Goal: Transaction & Acquisition: Purchase product/service

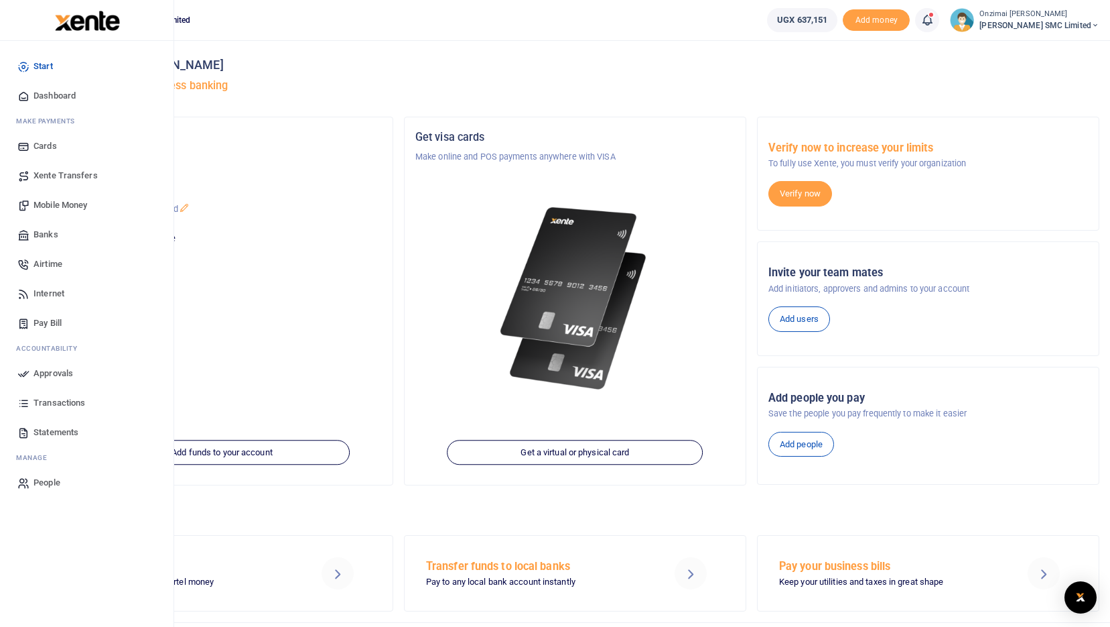
click at [58, 402] on span "Transactions" at bounding box center [60, 402] width 52 height 13
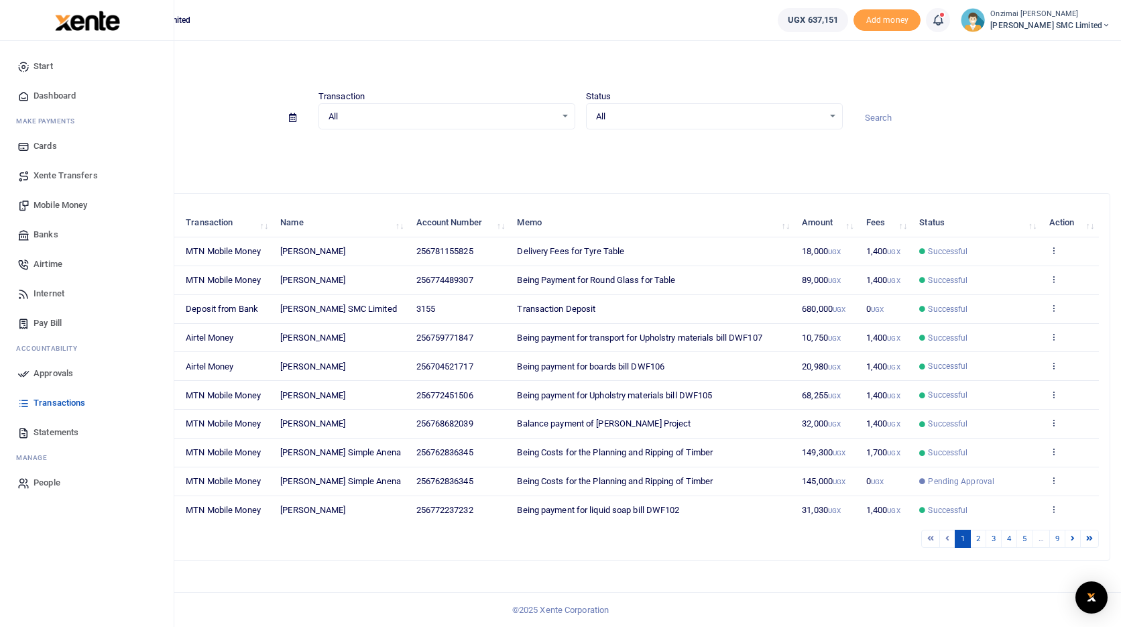
click at [80, 202] on span "Mobile Money" at bounding box center [61, 204] width 54 height 13
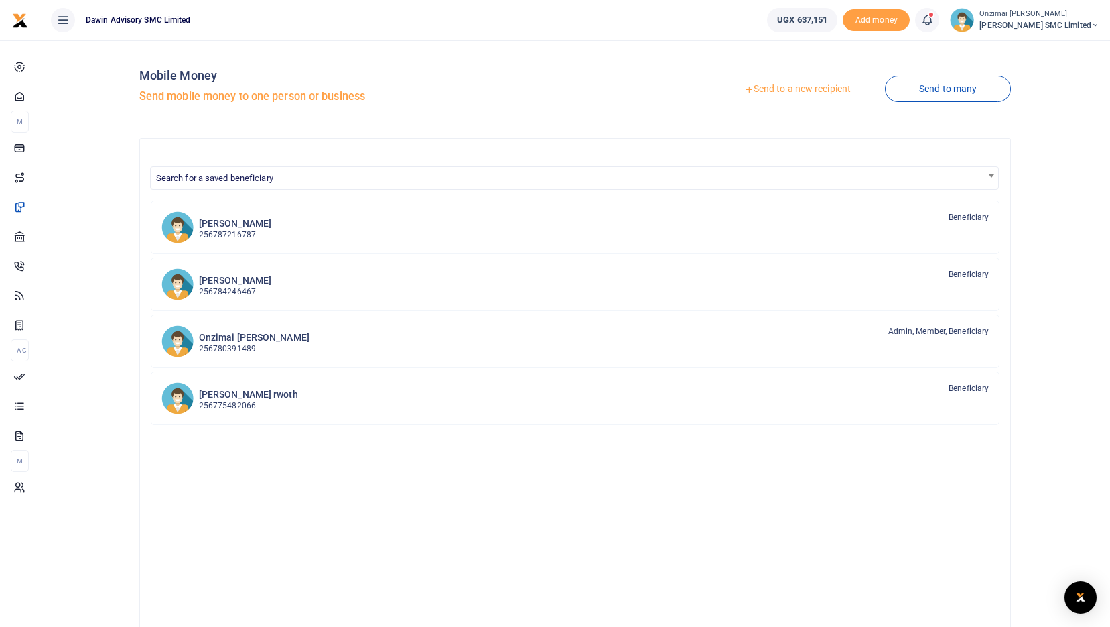
click at [810, 92] on link "Send to a new recipient" at bounding box center [797, 89] width 175 height 24
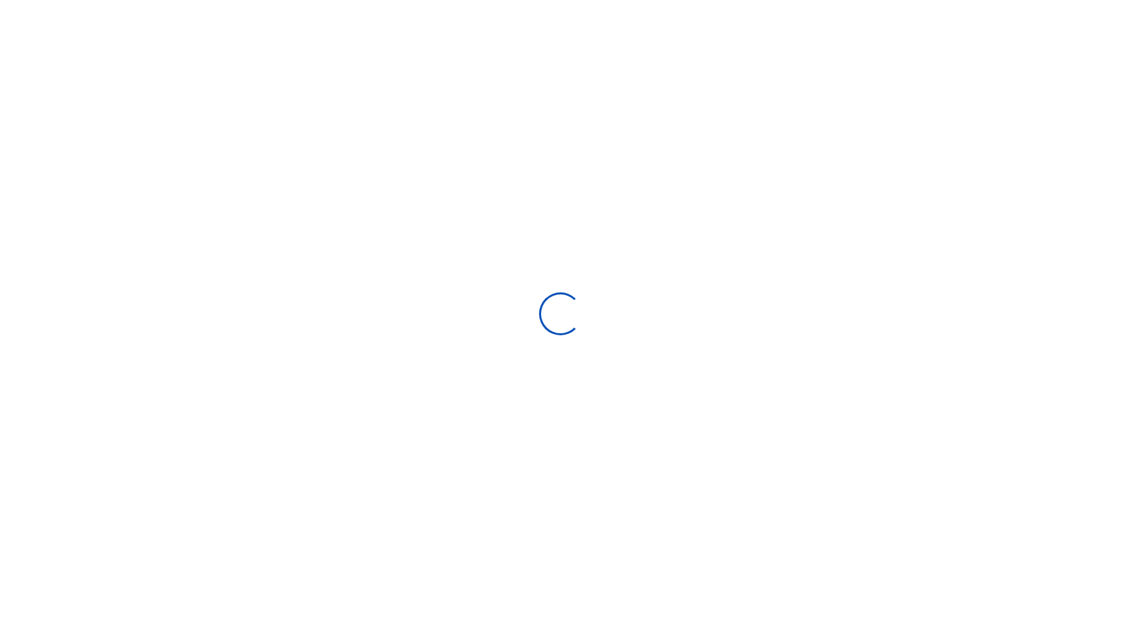
select select
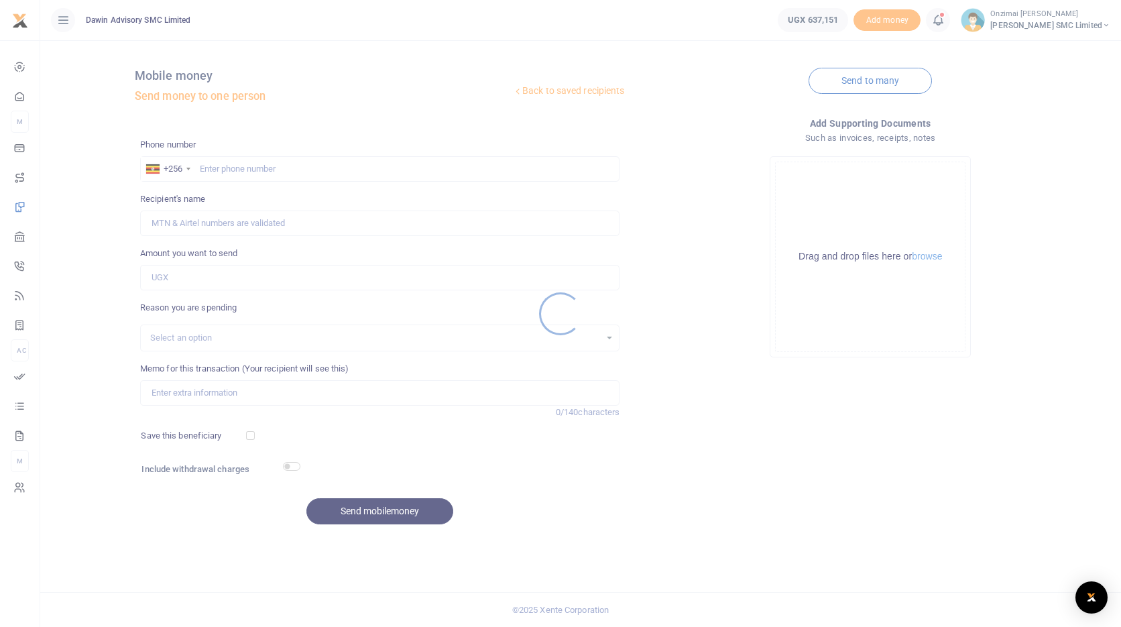
click at [251, 172] on div at bounding box center [560, 313] width 1121 height 627
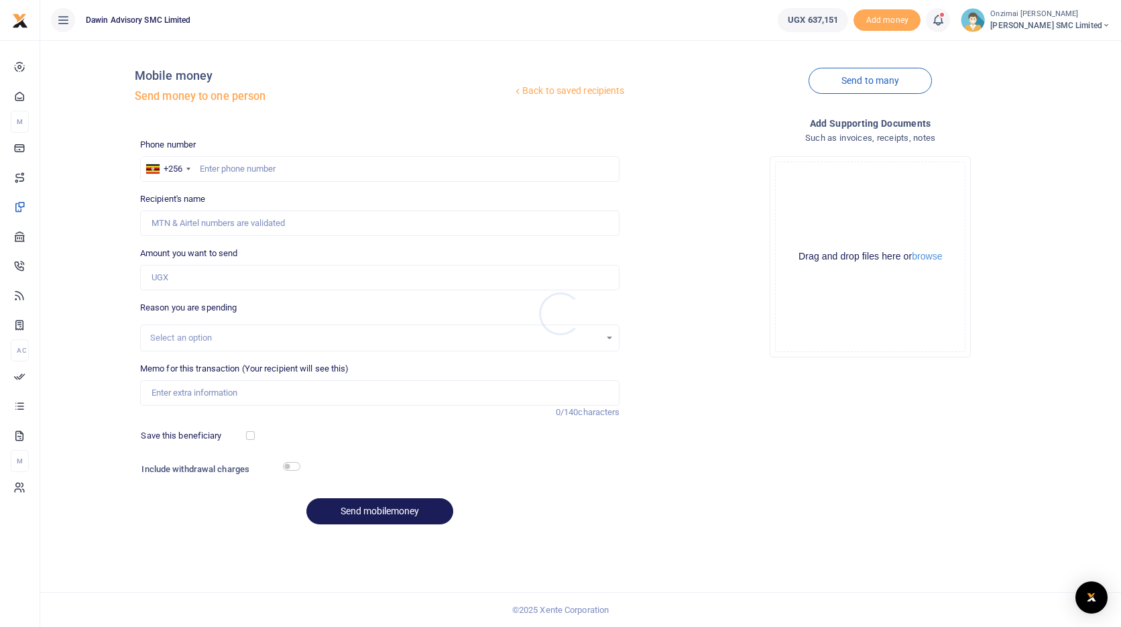
click at [250, 169] on div at bounding box center [560, 313] width 1121 height 627
click at [250, 168] on input "text" at bounding box center [380, 168] width 480 height 25
type input "0750300290"
click at [192, 229] on input "Recipient's name" at bounding box center [380, 222] width 480 height 25
type input "Fredrick Onzimai"
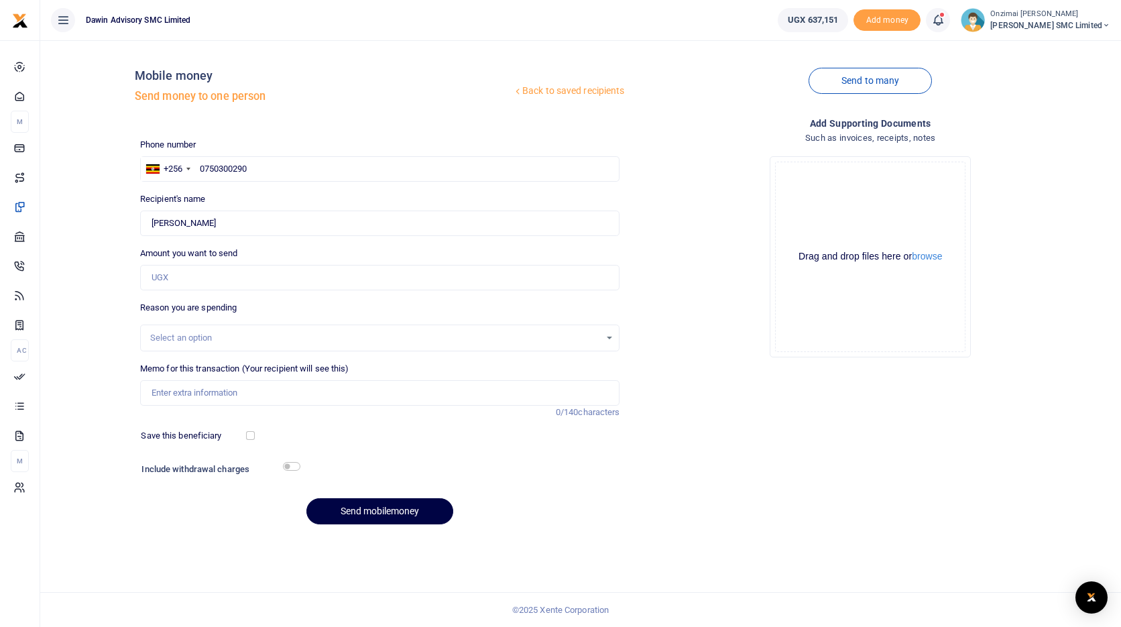
click at [91, 238] on div "Back to saved recipients Mobile money Send money to one person Send to many Pho…" at bounding box center [581, 293] width 1070 height 484
click at [149, 269] on input "Amount you want to send" at bounding box center [380, 277] width 480 height 25
type input "150,000"
click at [186, 338] on div "Select an option" at bounding box center [375, 337] width 450 height 13
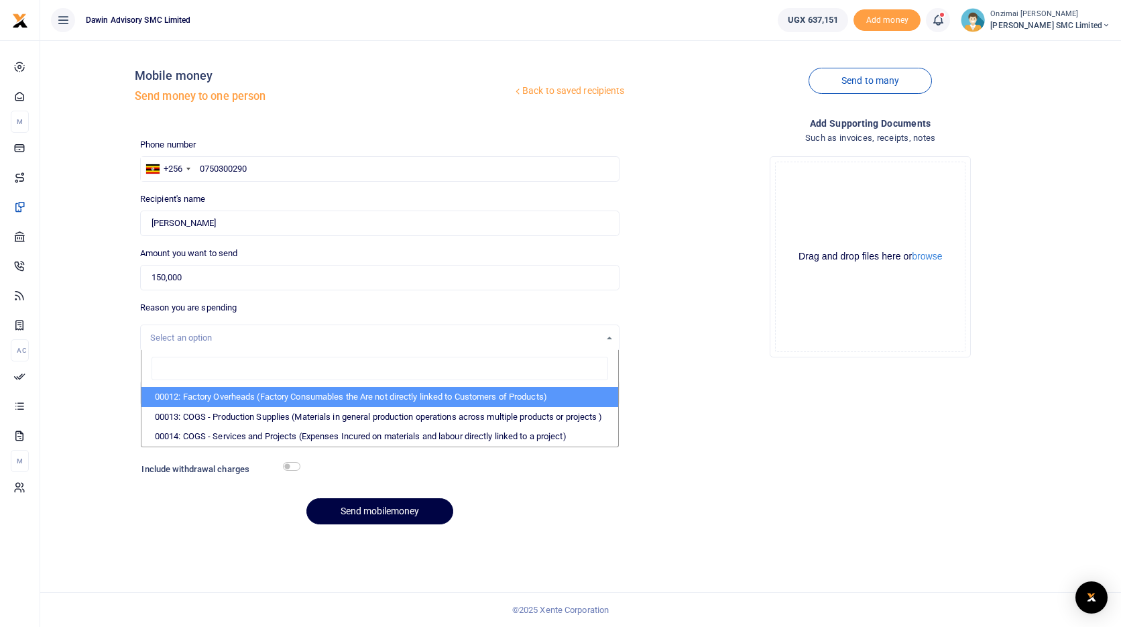
click at [188, 400] on li "00012: Factory Overheads (Factory Consumables the Are not directly linked to Cu…" at bounding box center [379, 397] width 477 height 20
select select "4975"
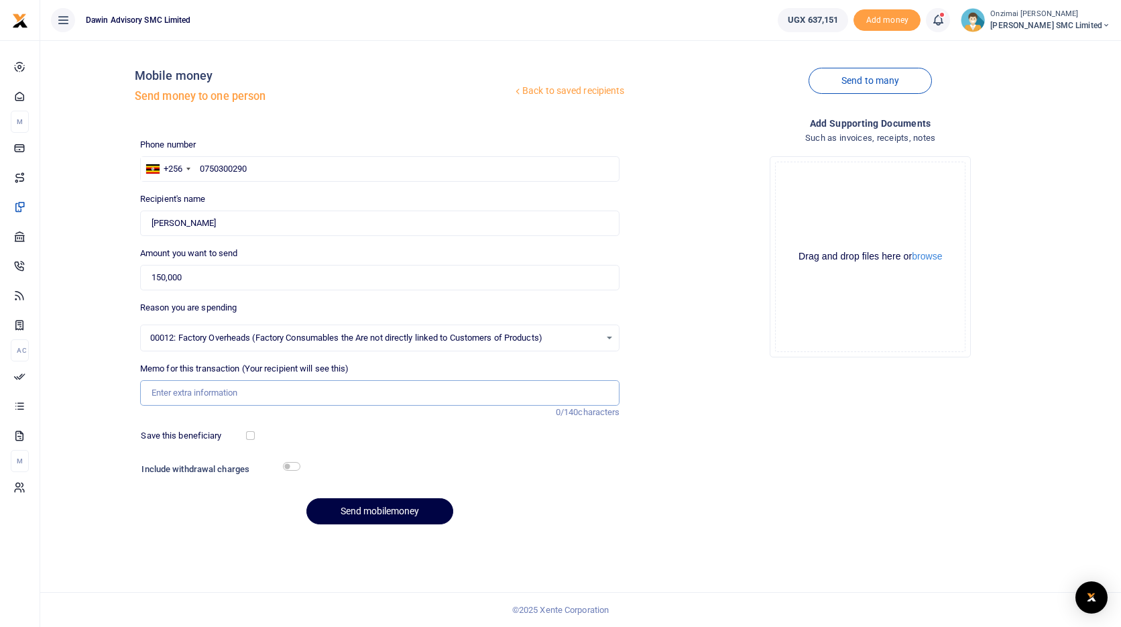
click at [189, 395] on input "Memo for this transaction (Your recipient will see this)" at bounding box center [380, 392] width 480 height 25
click at [293, 395] on input "Being Purchase of Yaka for Dawin FInishes" at bounding box center [380, 392] width 480 height 25
type input "Being Purchase of Yaka for Dawin Finishes"
click at [157, 275] on input "150,000" at bounding box center [380, 277] width 480 height 25
type input "100,000"
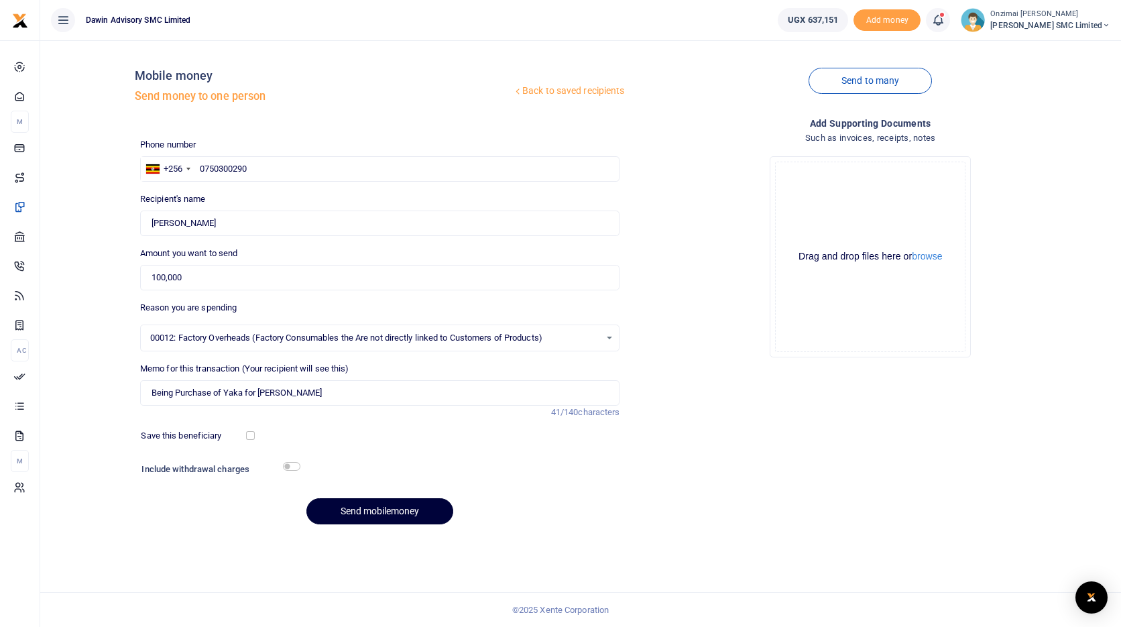
click at [374, 515] on button "Send mobilemoney" at bounding box center [379, 511] width 147 height 26
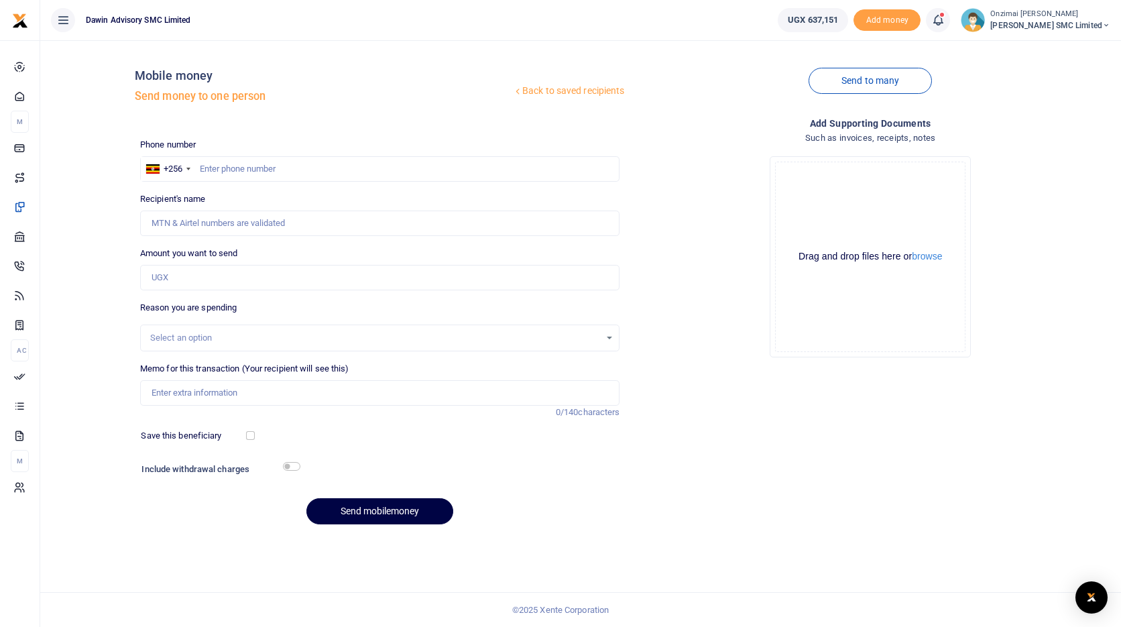
click at [940, 27] on div at bounding box center [560, 313] width 1121 height 627
click at [941, 22] on icon at bounding box center [937, 20] width 13 height 15
click at [829, 101] on small "You have 4 awaiting for your to act on" at bounding box center [853, 100] width 129 height 9
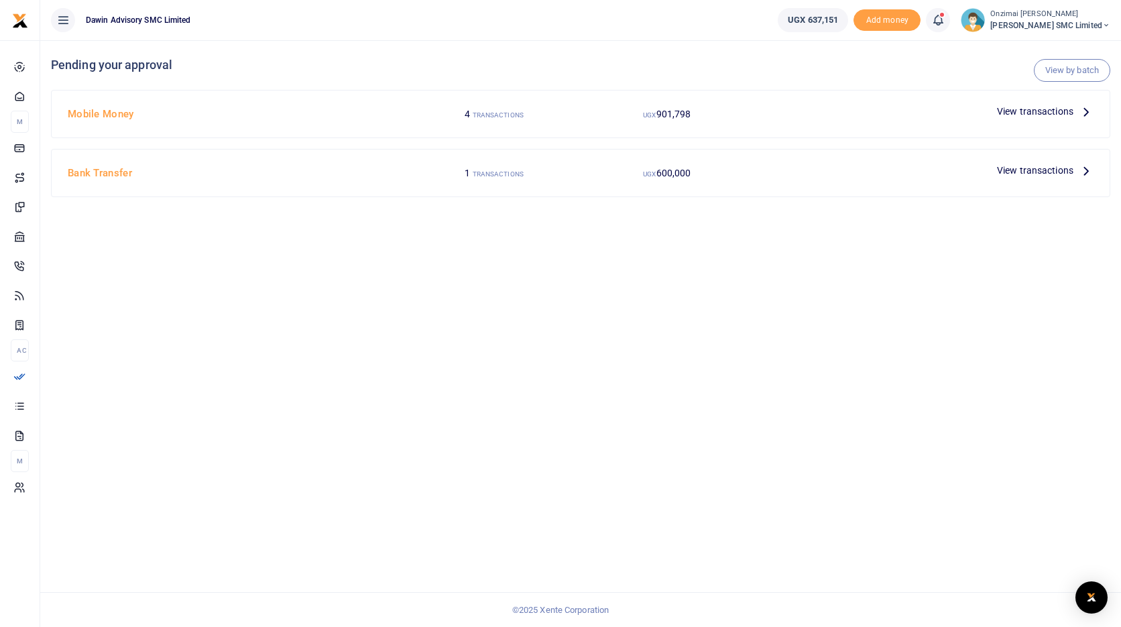
click at [1058, 111] on span "View transactions" at bounding box center [1035, 111] width 76 height 15
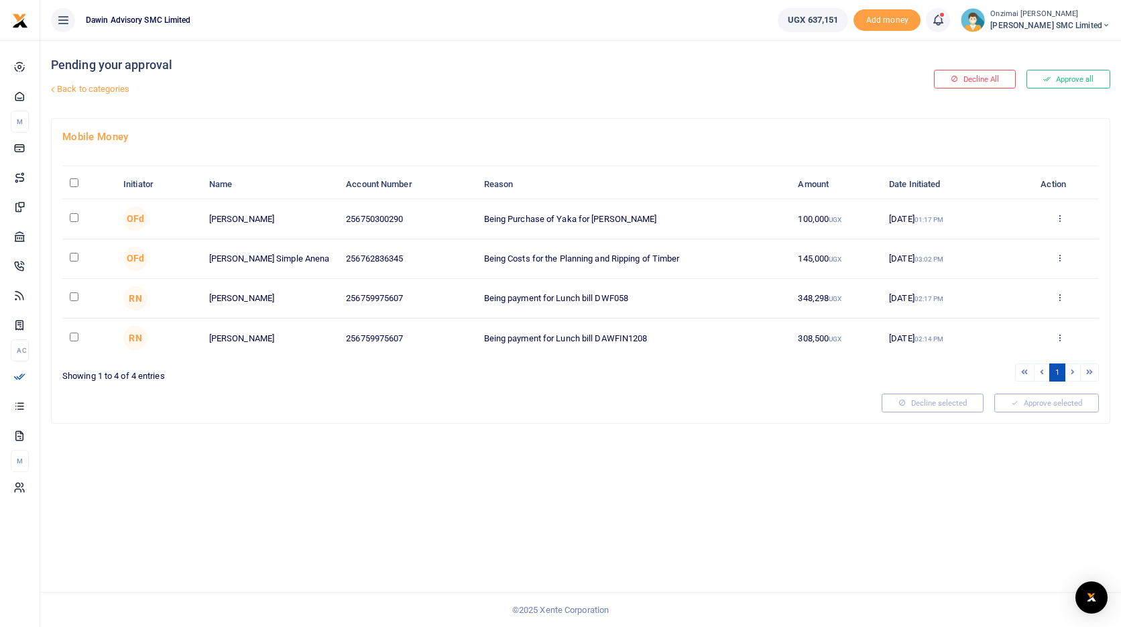
click at [74, 218] on input "checkbox" at bounding box center [74, 217] width 9 height 9
checkbox input "true"
click at [1035, 409] on button "Approve selected (1)" at bounding box center [1041, 402] width 114 height 19
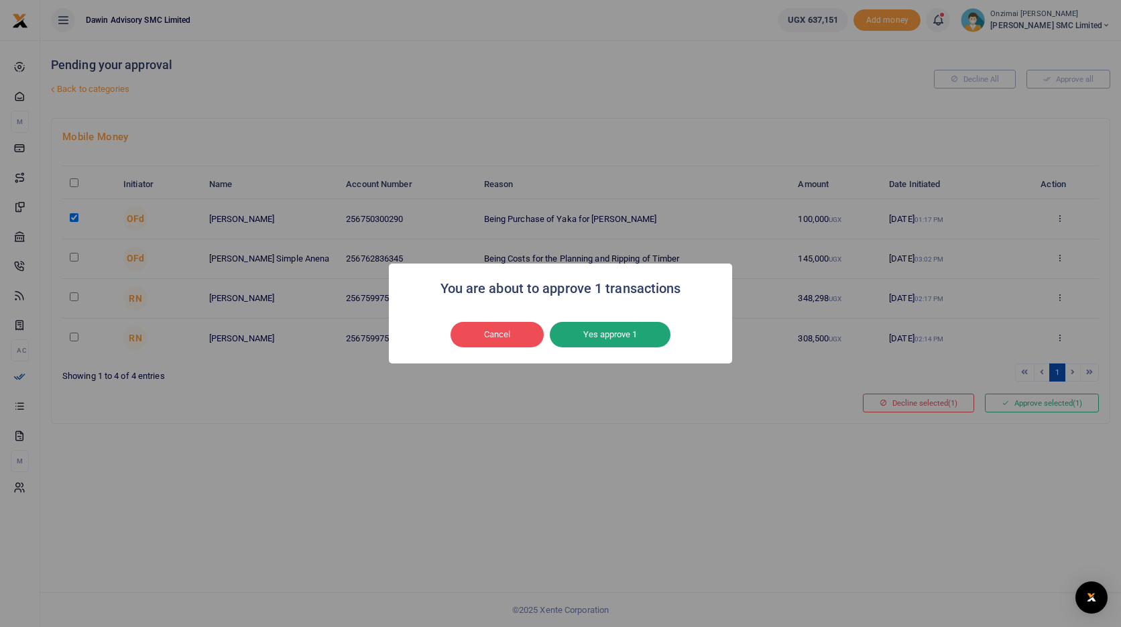
click at [585, 334] on button "Yes approve 1" at bounding box center [610, 334] width 121 height 25
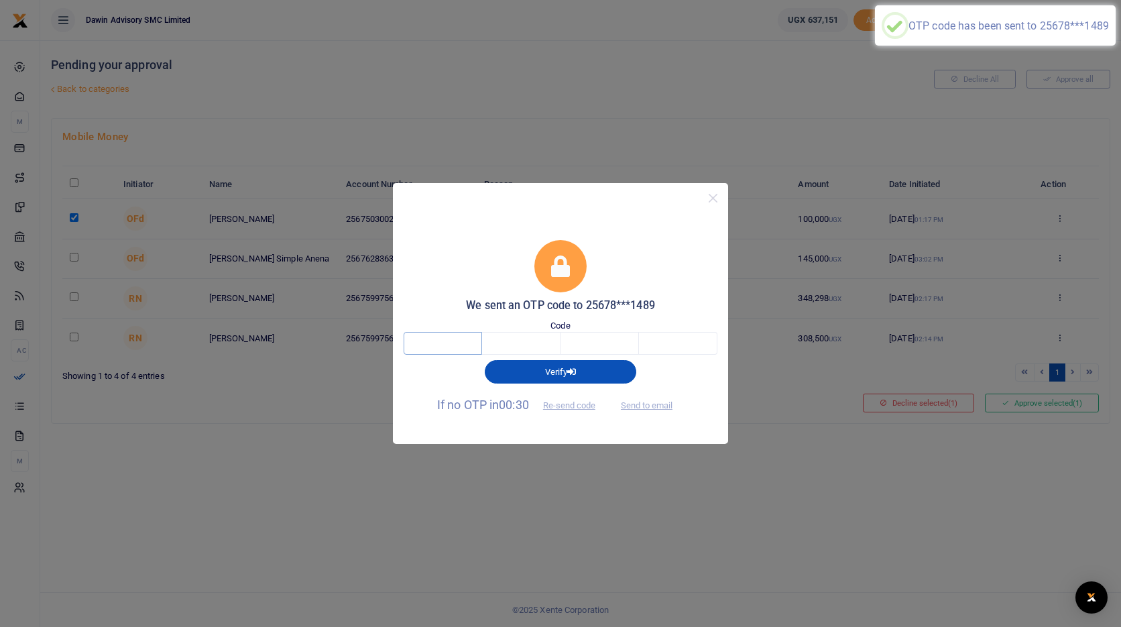
click at [437, 346] on input "text" at bounding box center [442, 343] width 78 height 23
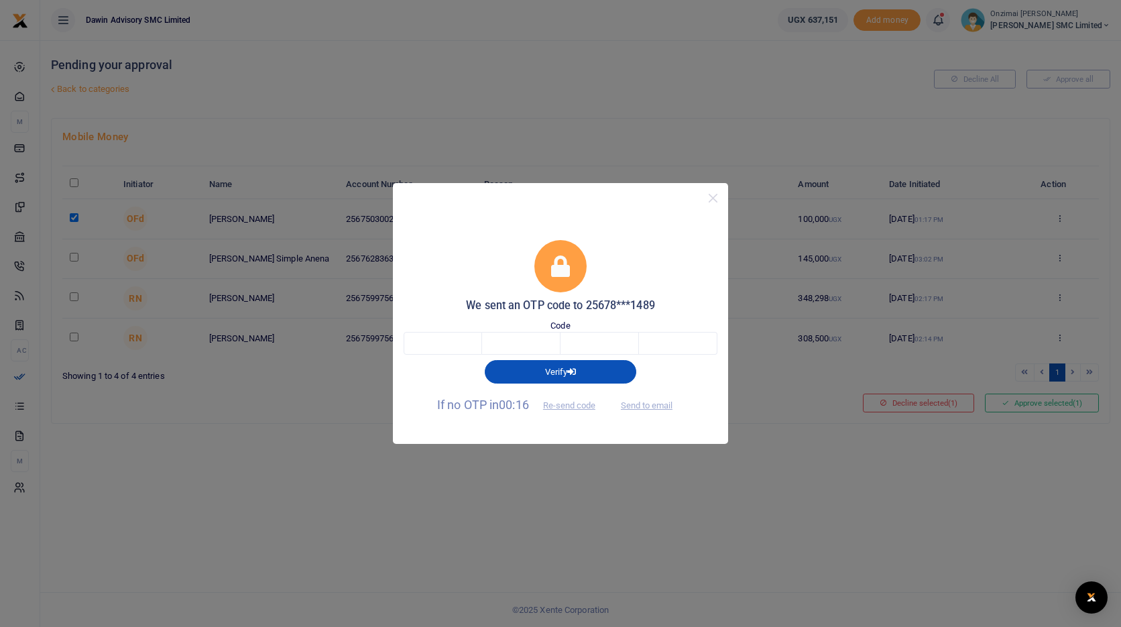
drag, startPoint x: 639, startPoint y: 403, endPoint x: 246, endPoint y: 205, distance: 440.6
click at [246, 205] on div "We sent an OTP code to 25678***1489 Code Verify If no OTP in 00:16 Re-send code…" at bounding box center [560, 313] width 1121 height 627
click at [428, 338] on input "text" at bounding box center [442, 343] width 78 height 23
type input "8"
type input "1"
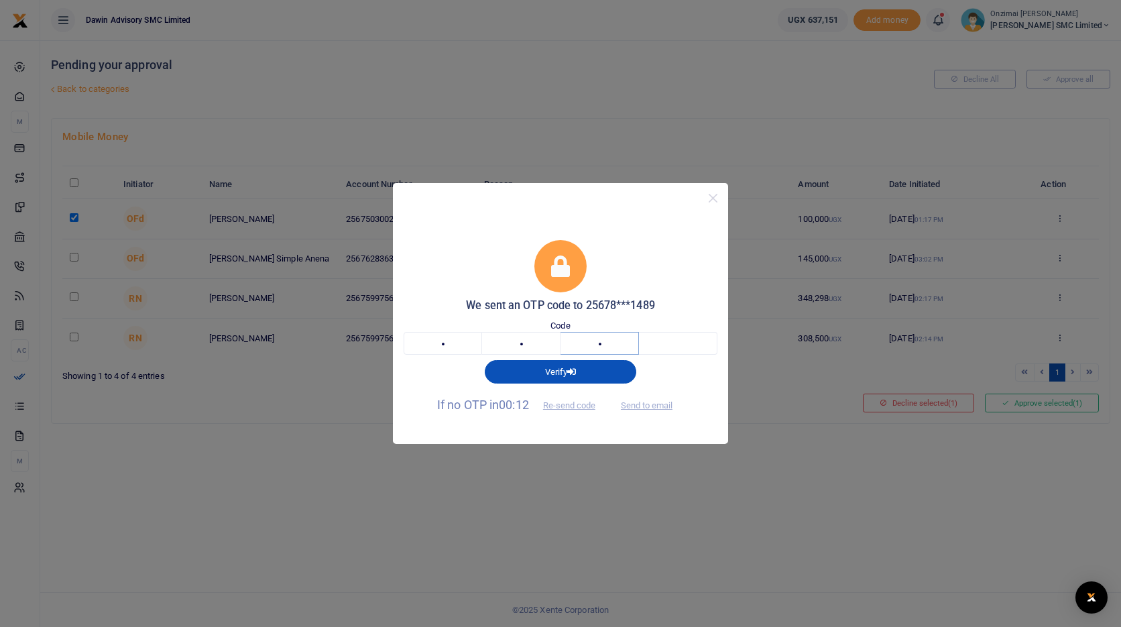
type input "7"
type input "2"
